Goal: Information Seeking & Learning: Learn about a topic

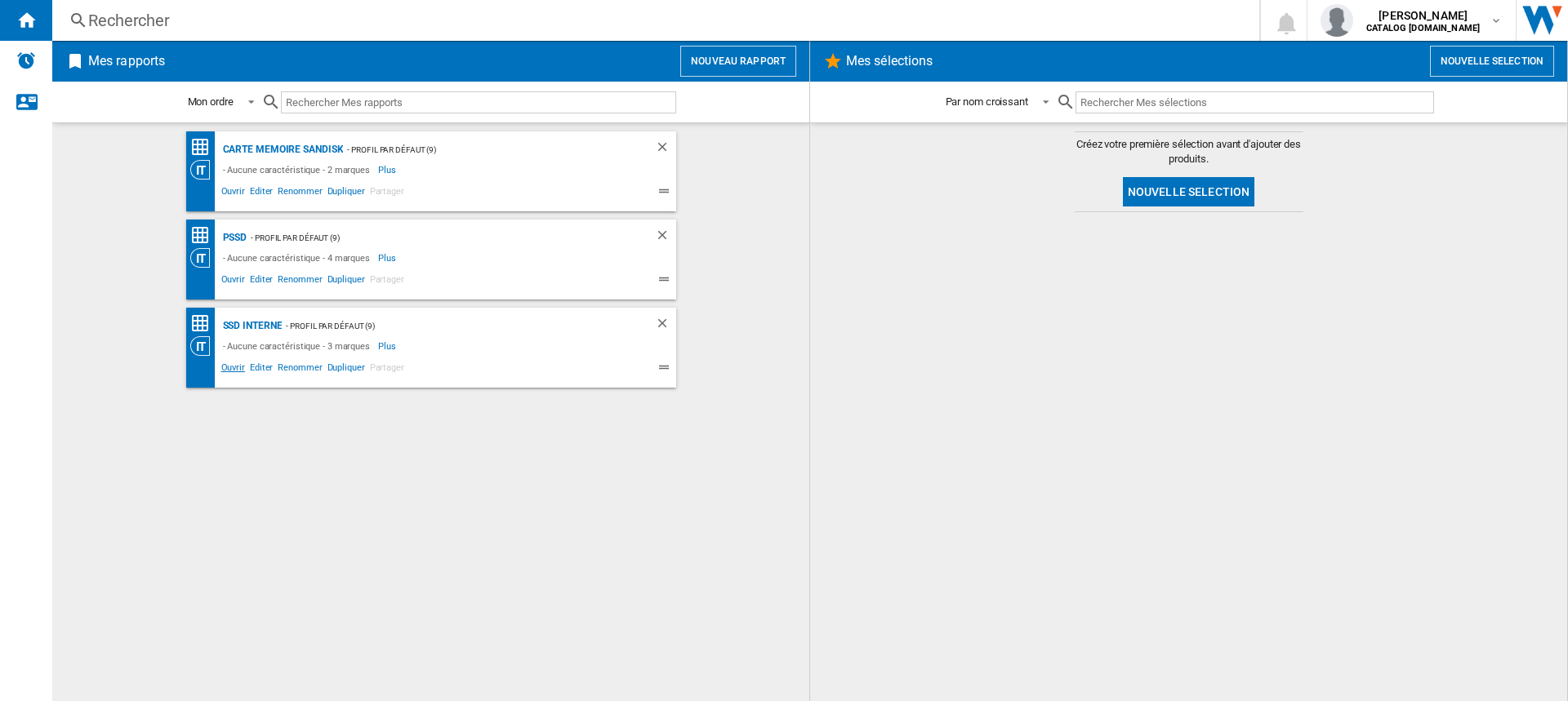
click at [236, 367] on span "Ouvrir" at bounding box center [233, 370] width 28 height 20
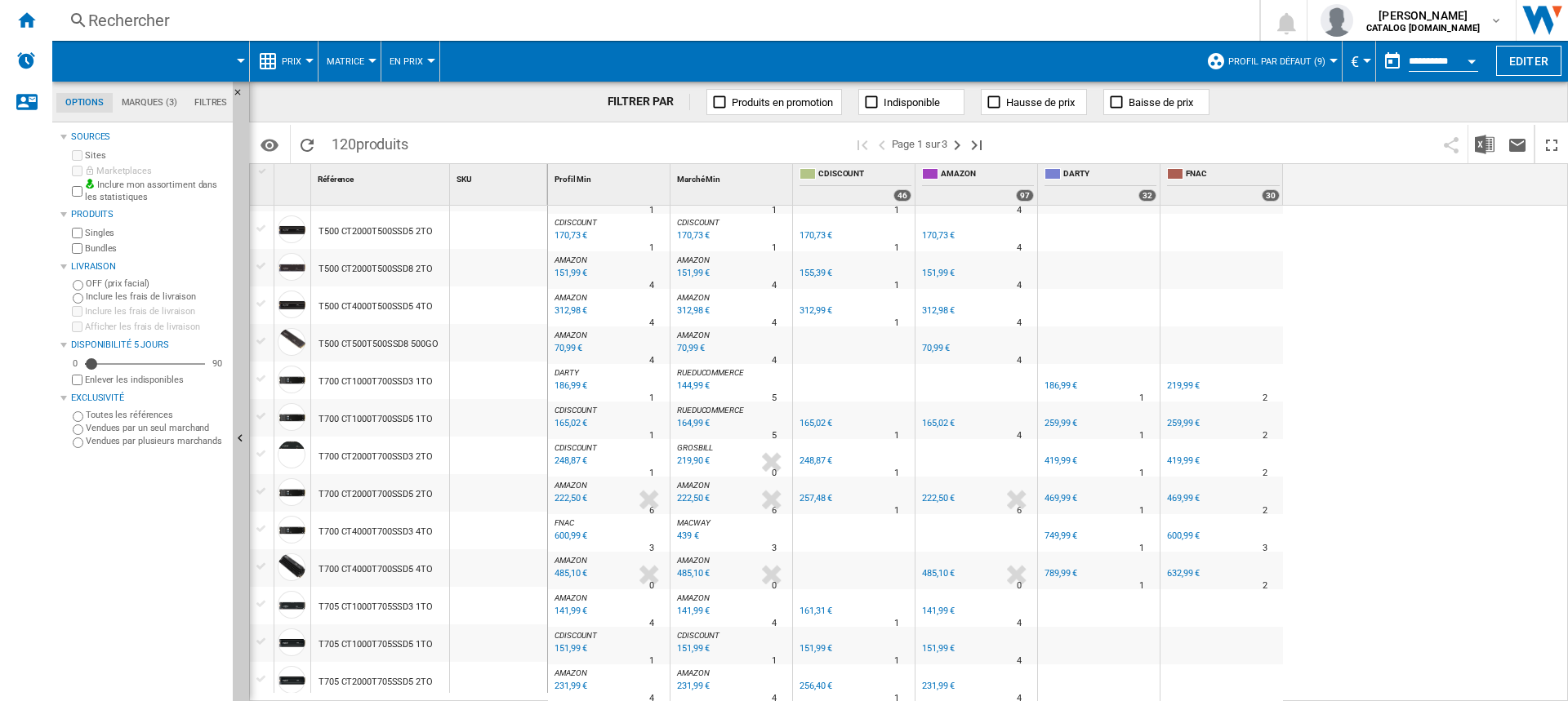
scroll to position [1406, 0]
drag, startPoint x: 963, startPoint y: 145, endPoint x: 1000, endPoint y: 175, distance: 47.6
click at [963, 146] on ng-md-icon "Page suivante" at bounding box center [958, 145] width 20 height 20
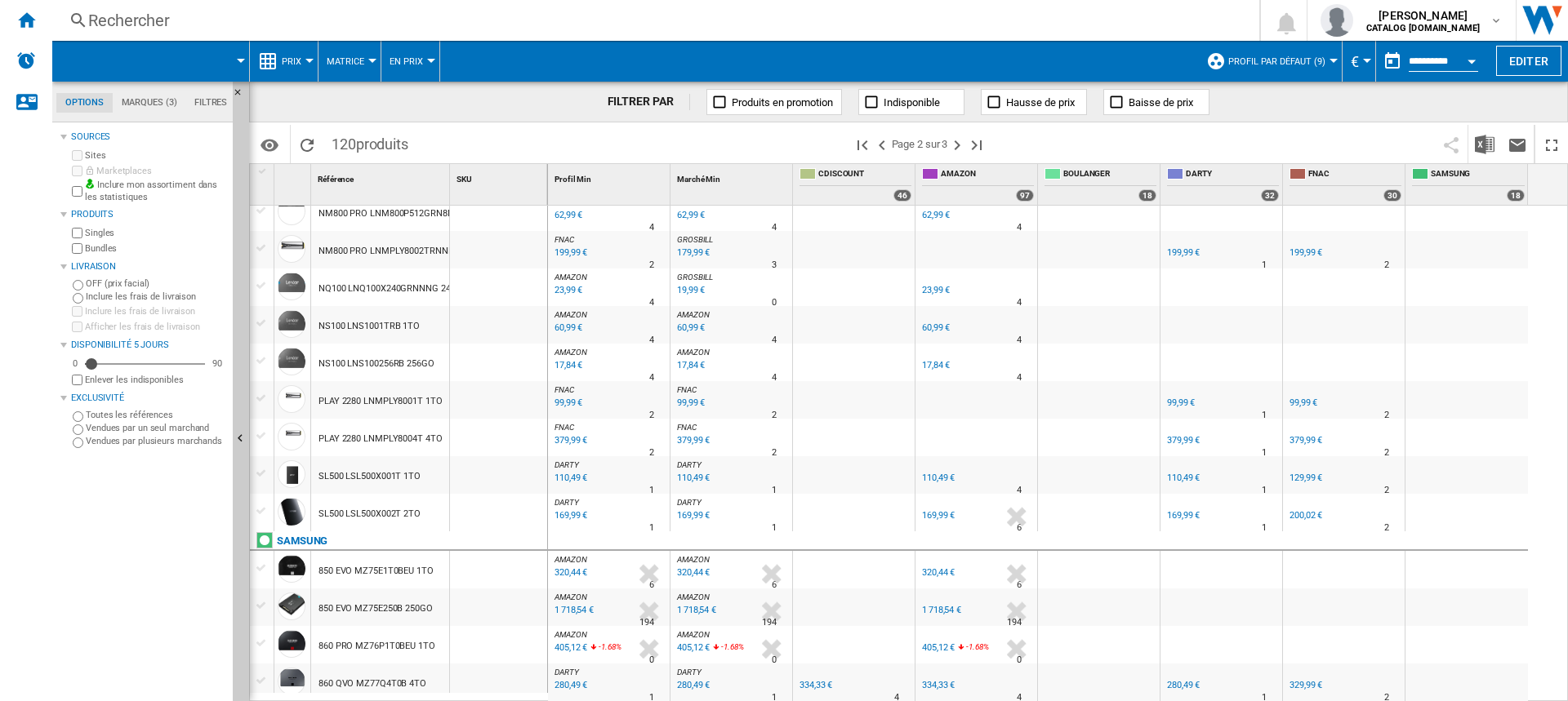
scroll to position [1111, 0]
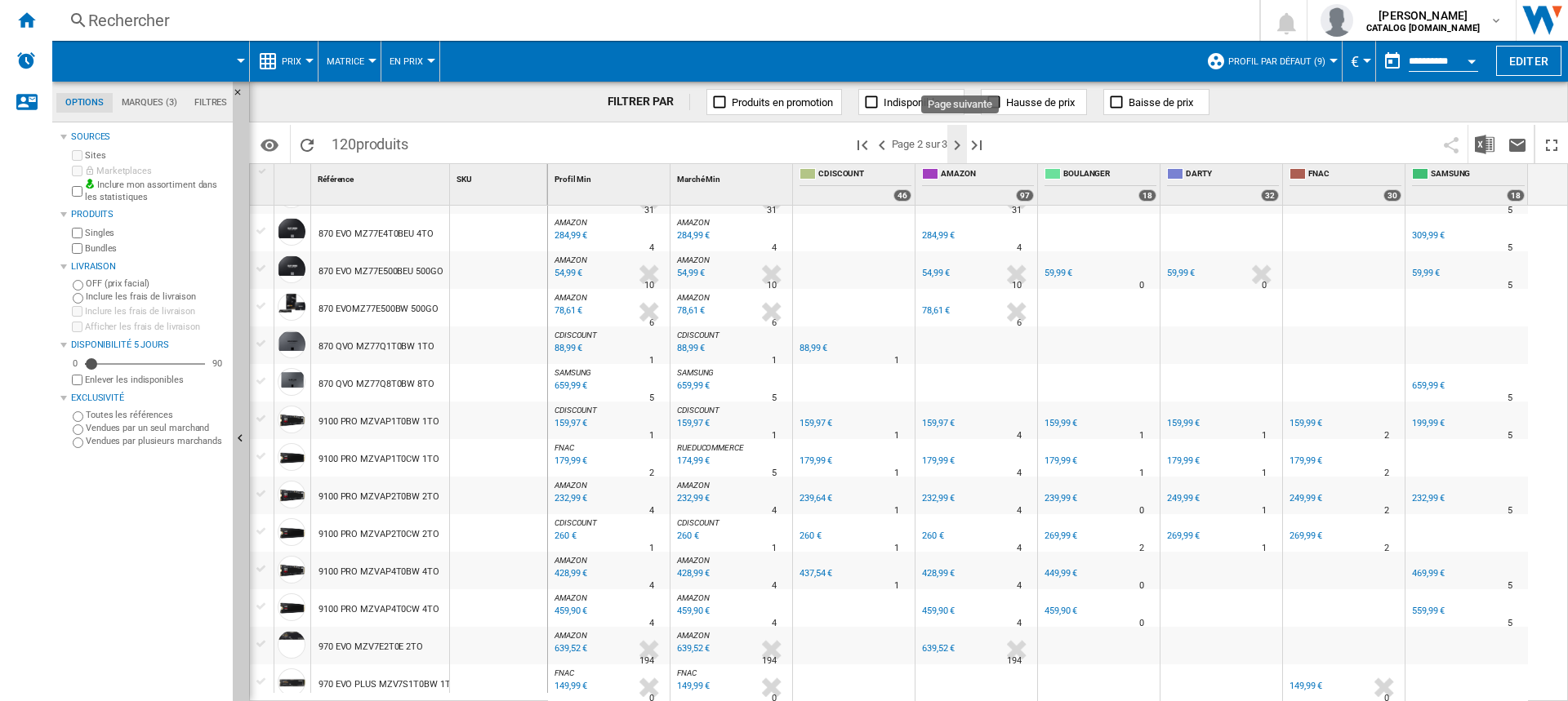
click at [956, 146] on ng-md-icon "Page suivante" at bounding box center [958, 145] width 20 height 20
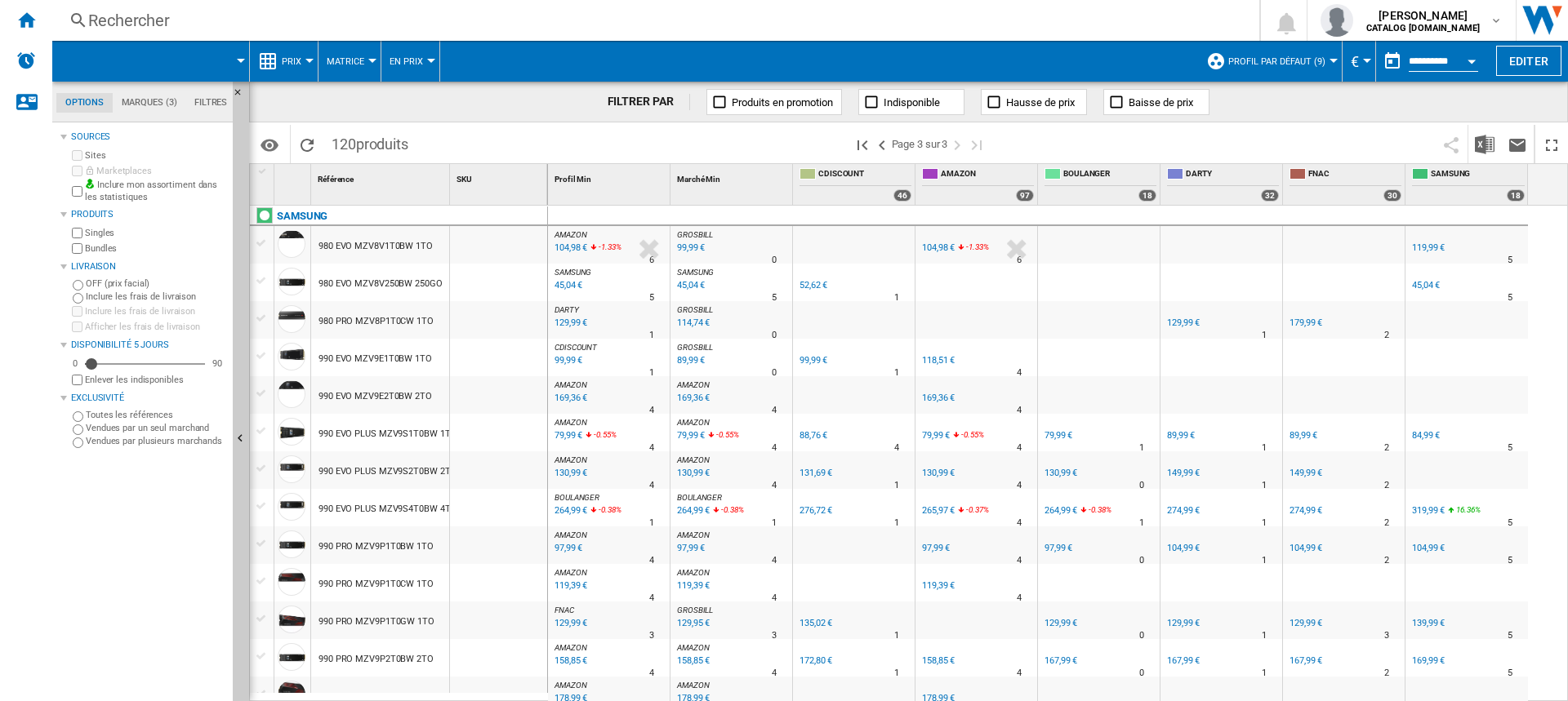
click at [414, 467] on div "990 EVO PLUS MZV9S2T0BW 2TO" at bounding box center [387, 471] width 138 height 37
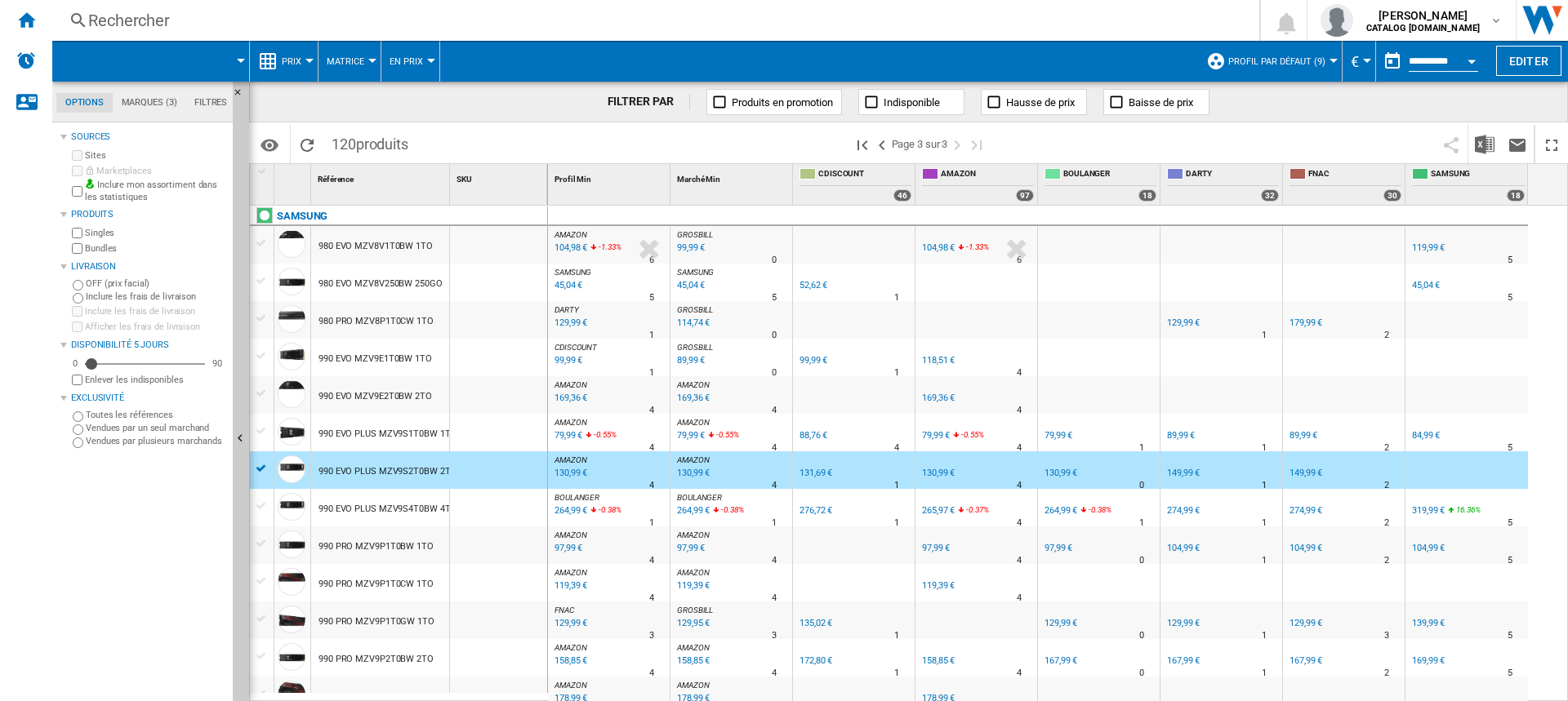
click at [809, 472] on div "131,69 €" at bounding box center [816, 474] width 33 height 11
click at [1062, 478] on div "130,99 €" at bounding box center [1060, 474] width 35 height 16
drag, startPoint x: 30, startPoint y: 18, endPoint x: 112, endPoint y: 133, distance: 141.2
click at [31, 18] on ng-md-icon "Accueil" at bounding box center [26, 20] width 20 height 20
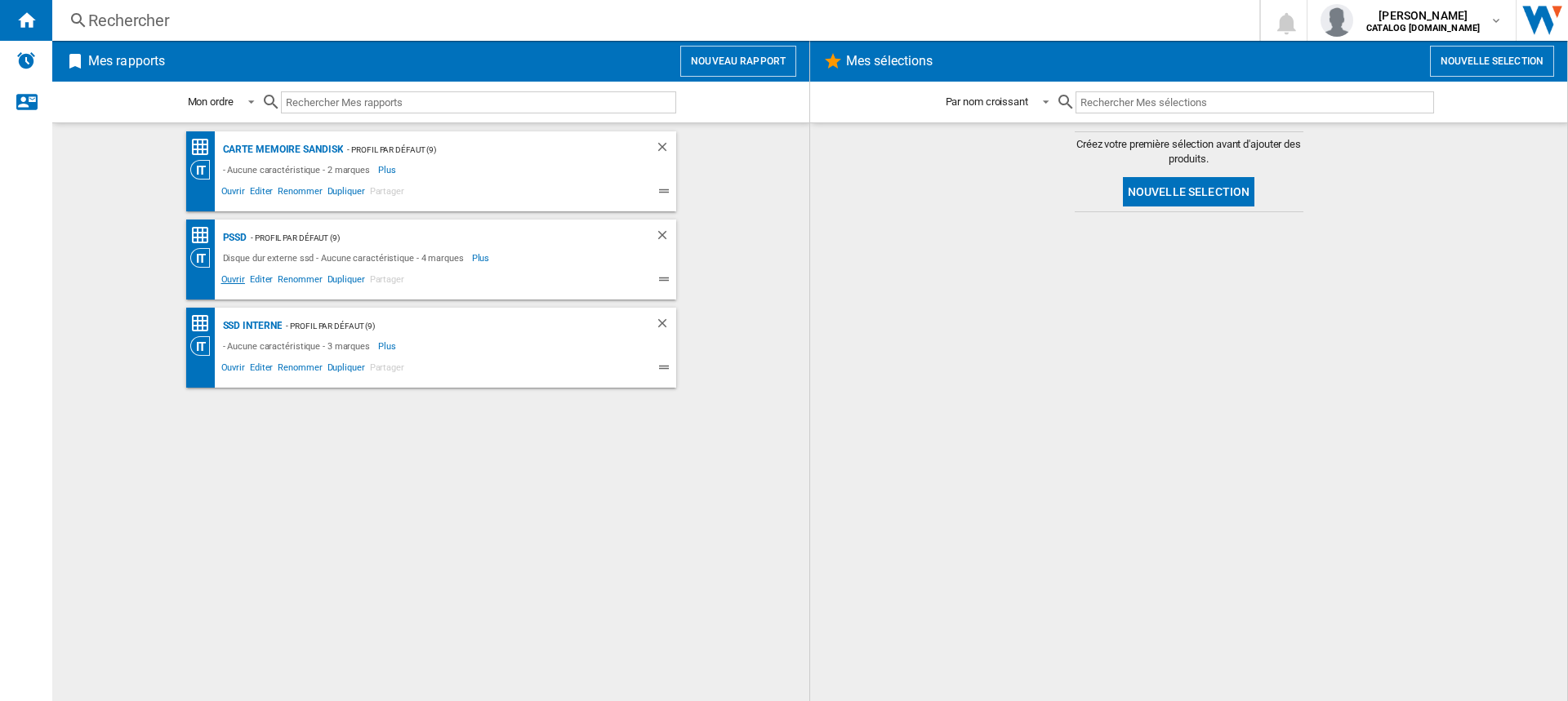
click at [239, 275] on span "Ouvrir" at bounding box center [233, 282] width 28 height 20
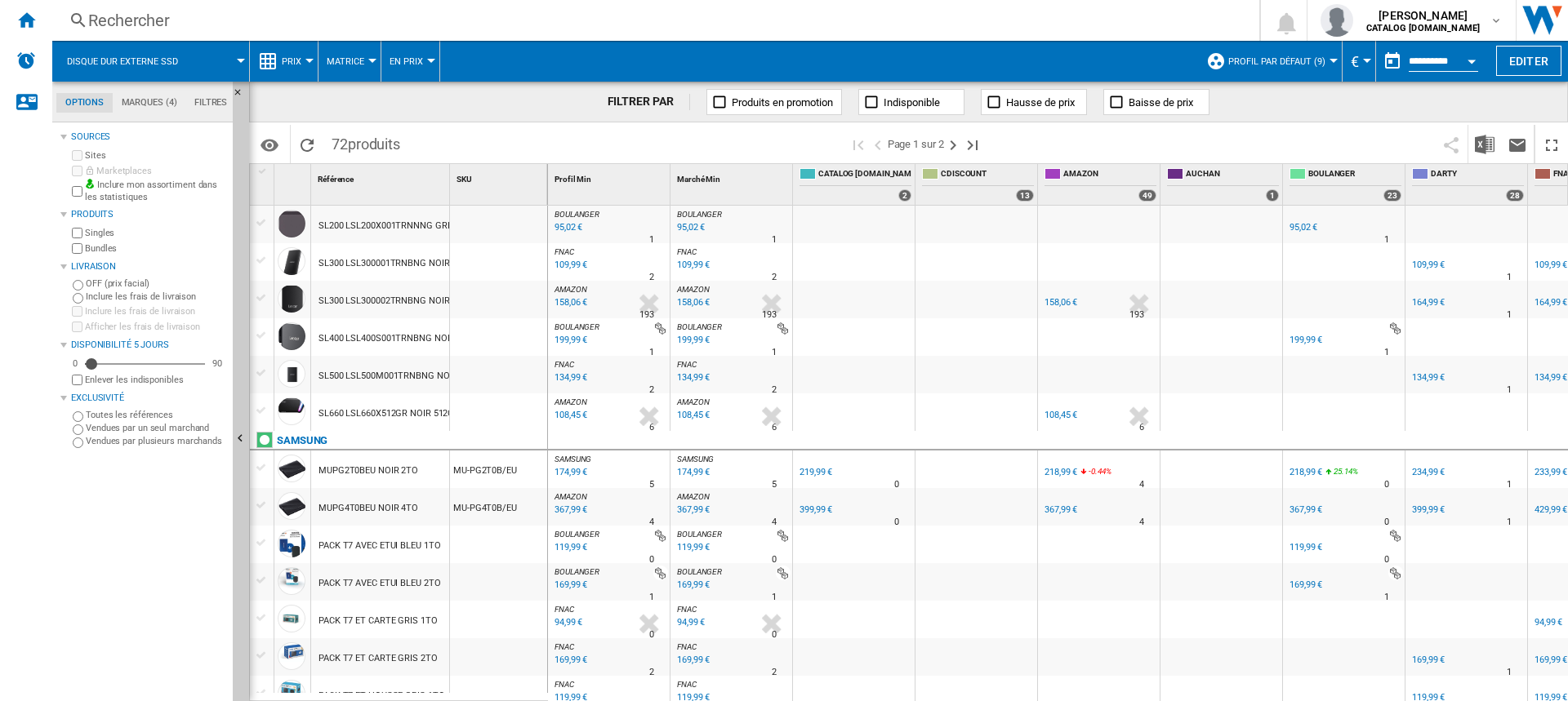
scroll to position [905, 0]
